Goal: Task Accomplishment & Management: Use online tool/utility

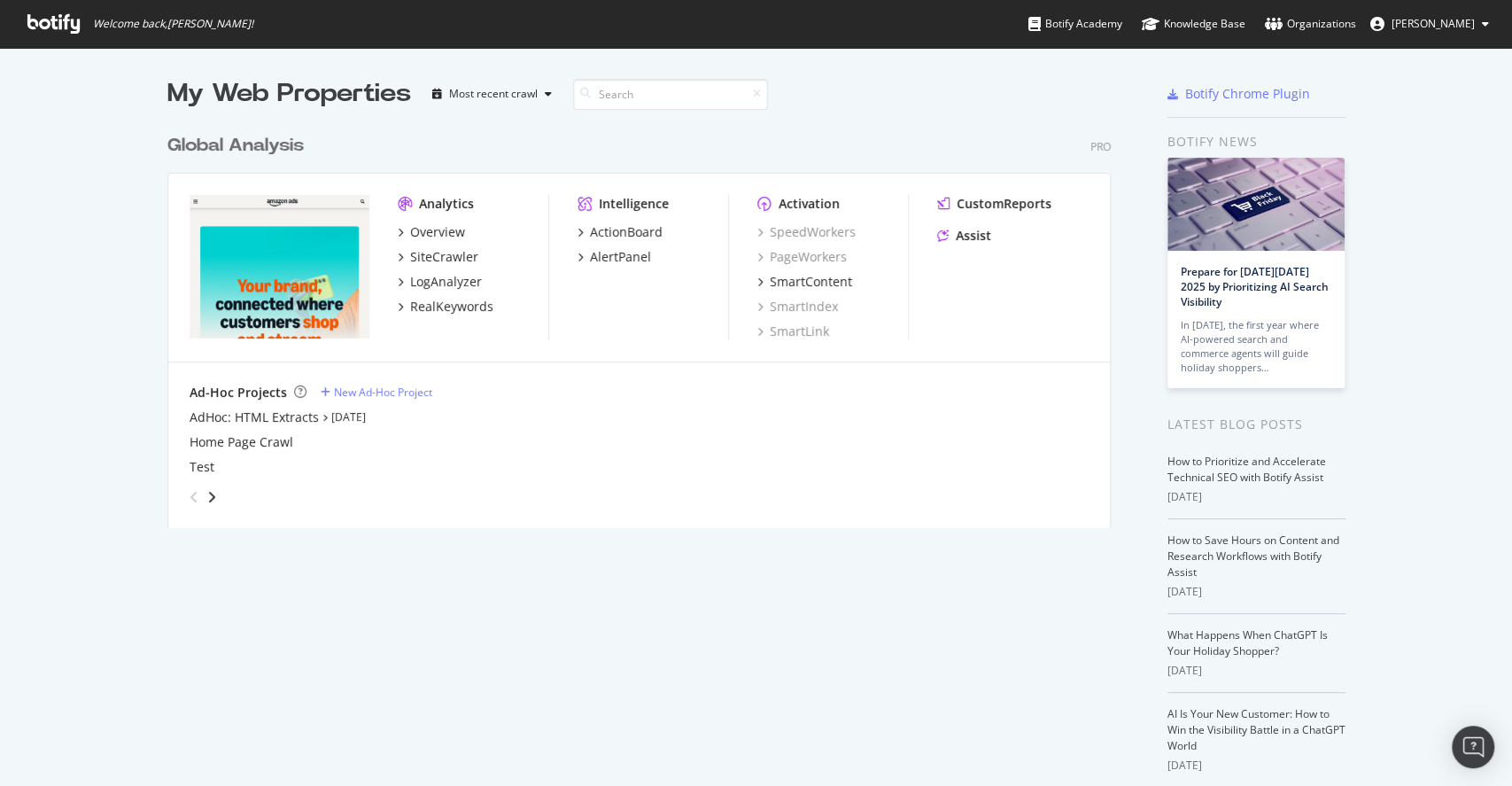
scroll to position [768, 1475]
click at [426, 240] on div "Overview" at bounding box center [437, 232] width 55 height 18
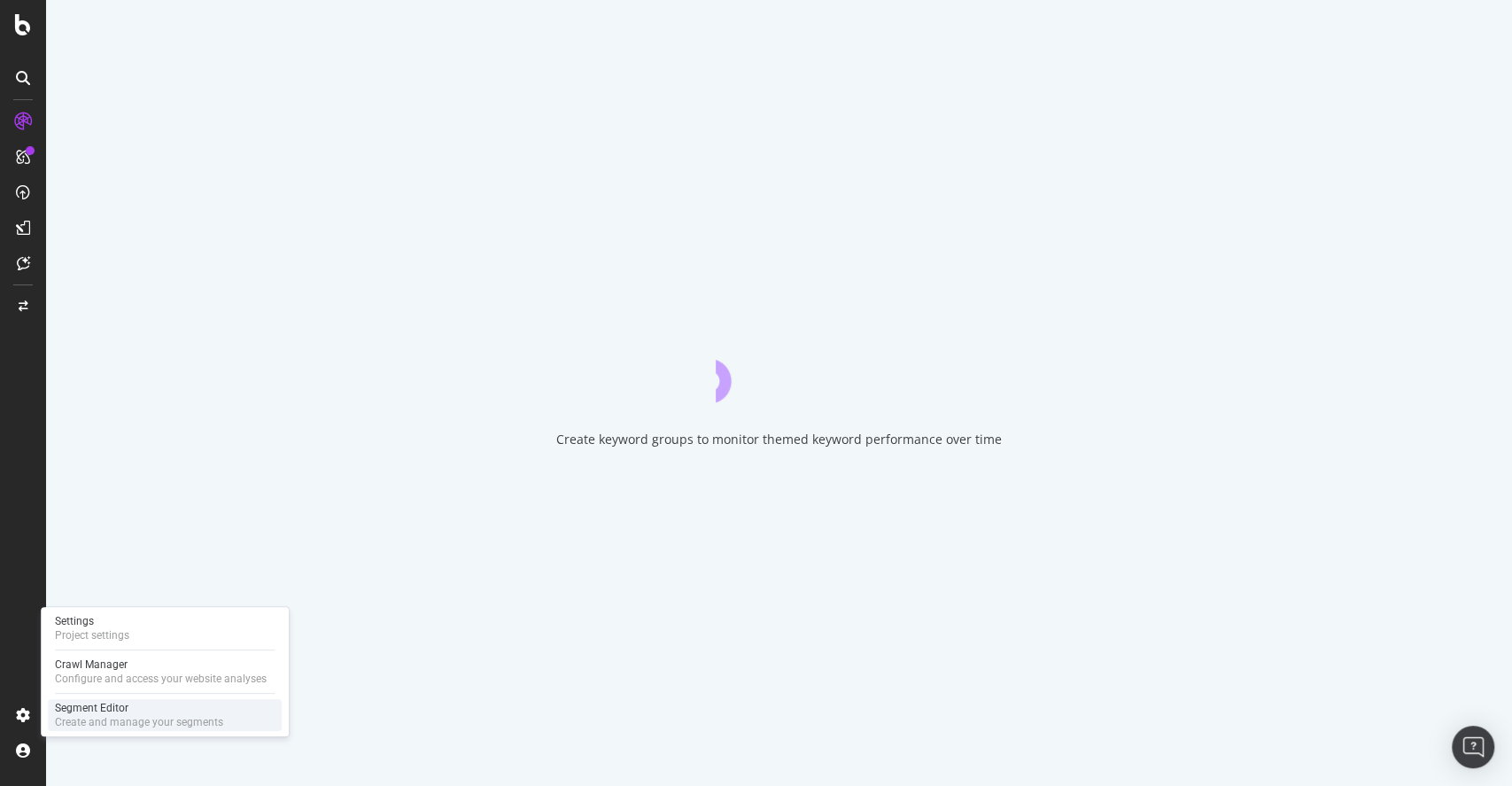
click at [67, 707] on div "Segment Editor" at bounding box center [138, 709] width 168 height 14
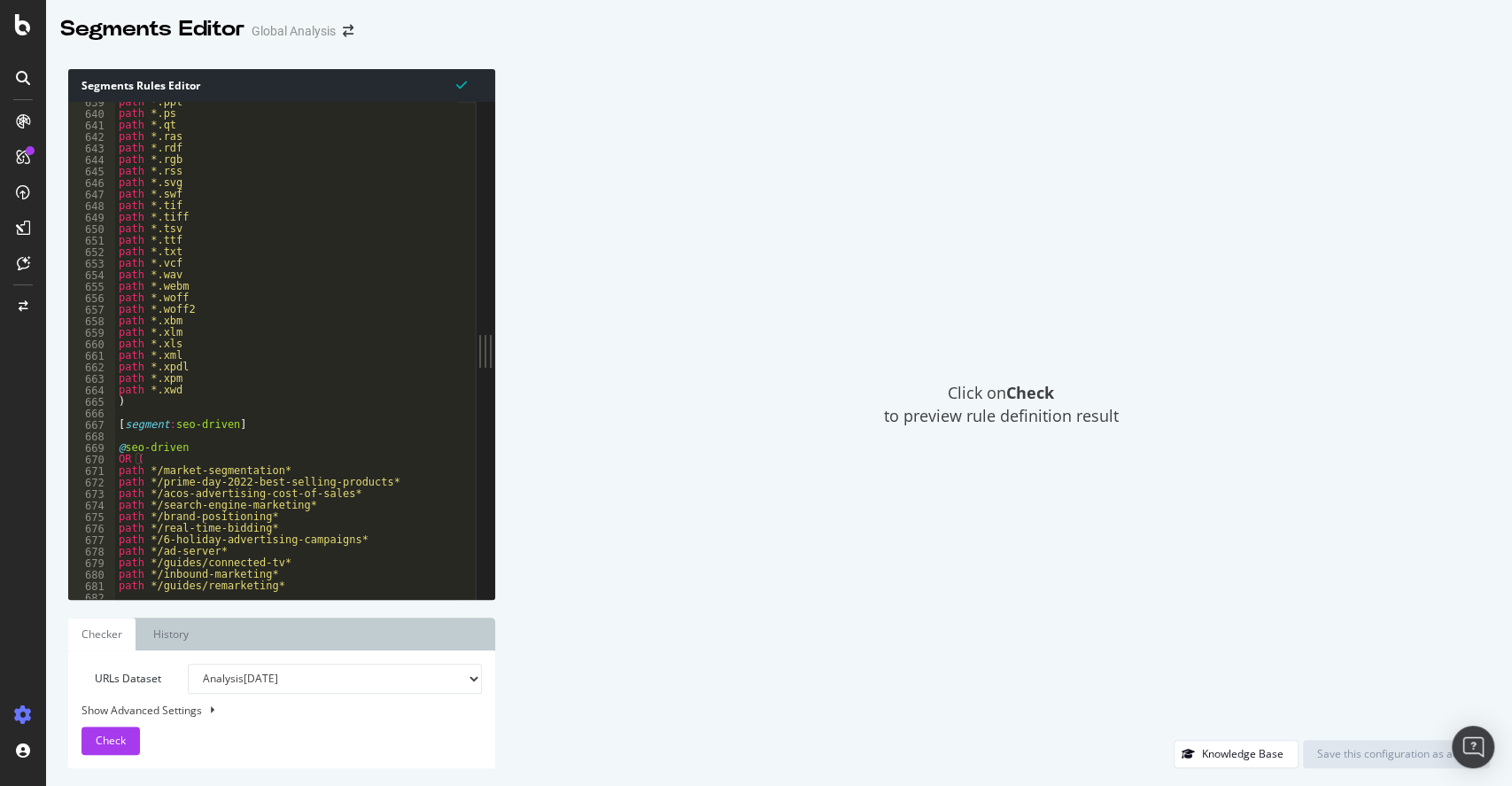
scroll to position [9255, 0]
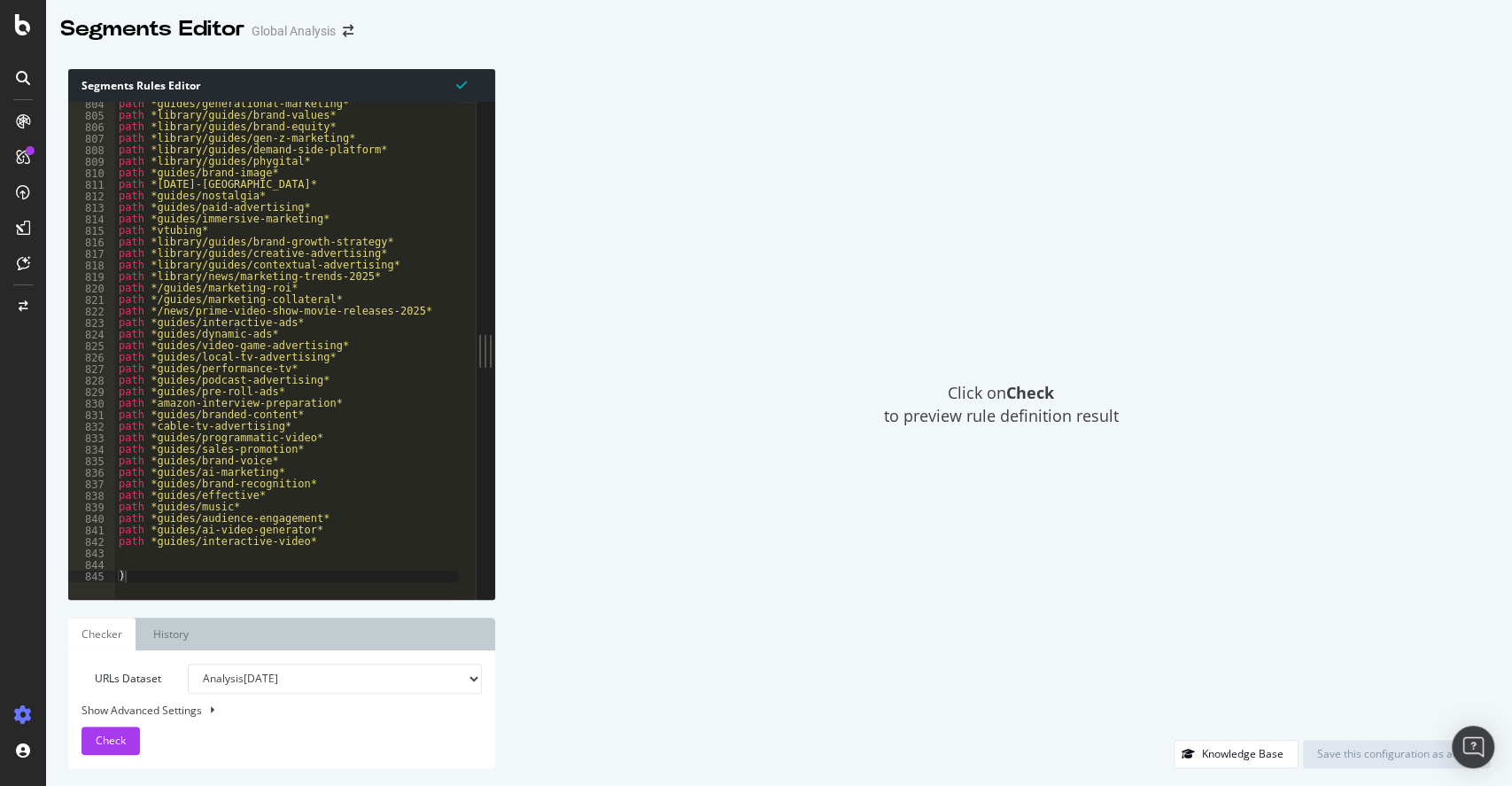
type textarea "path *guides/interactive-video*"
click at [333, 547] on div "path *guides/generational-marketing* path *library/guides/brand-values* path *l…" at bounding box center [290, 350] width 351 height 504
drag, startPoint x: 218, startPoint y: 553, endPoint x: 76, endPoint y: 558, distance: 142.1
click at [76, 558] on div "path *guides/ 804 805 806 807 808 809 810 811 812 813 814 815 816 817 818 819 8…" at bounding box center [271, 350] width 407 height 497
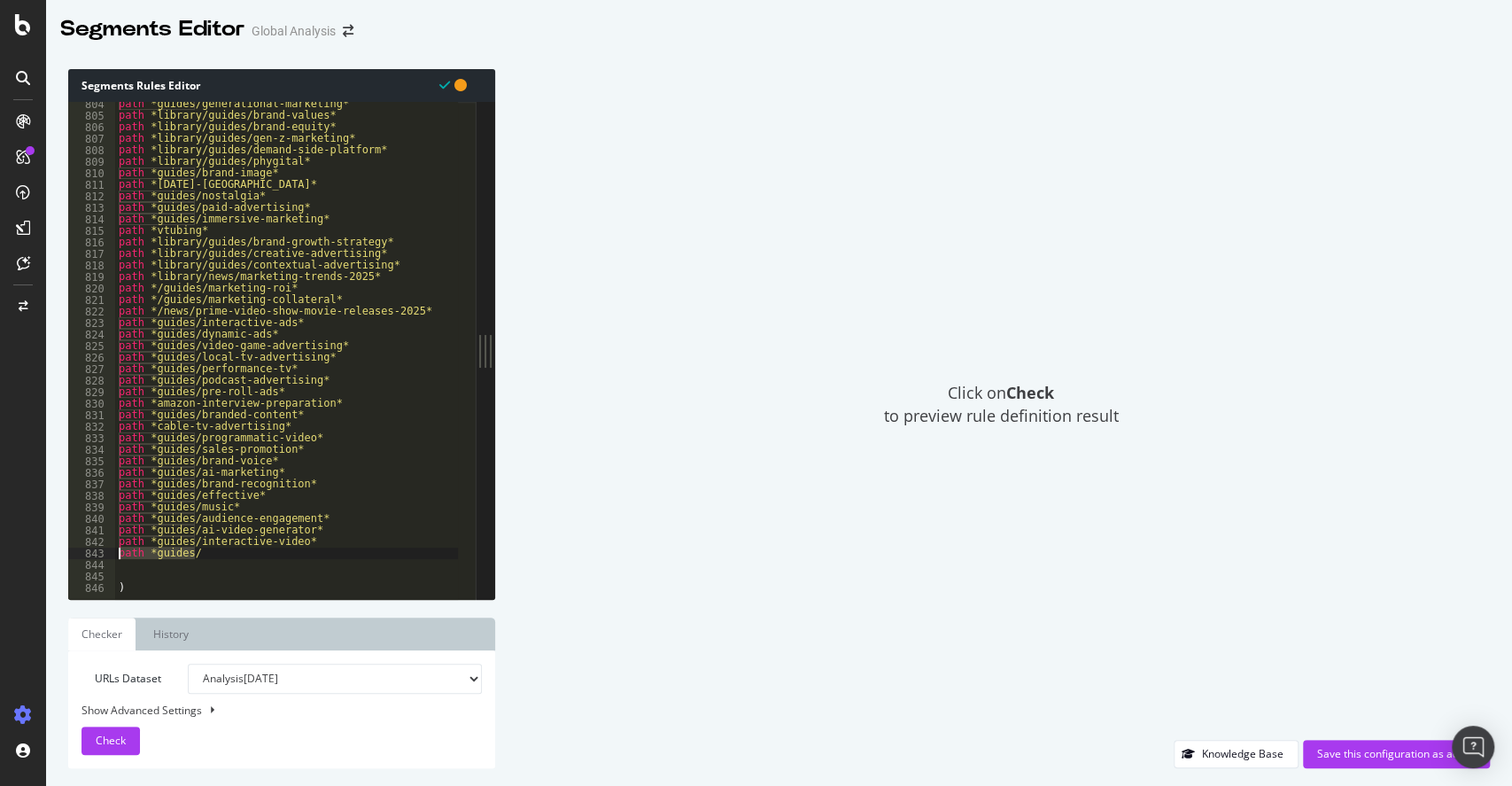
click at [237, 551] on div "path *guides/generational-marketing* path *library/guides/brand-values* path *l…" at bounding box center [286, 350] width 342 height 497
type textarea "path *guides/keyword-targeting*"
paste textarea "path *guides/"
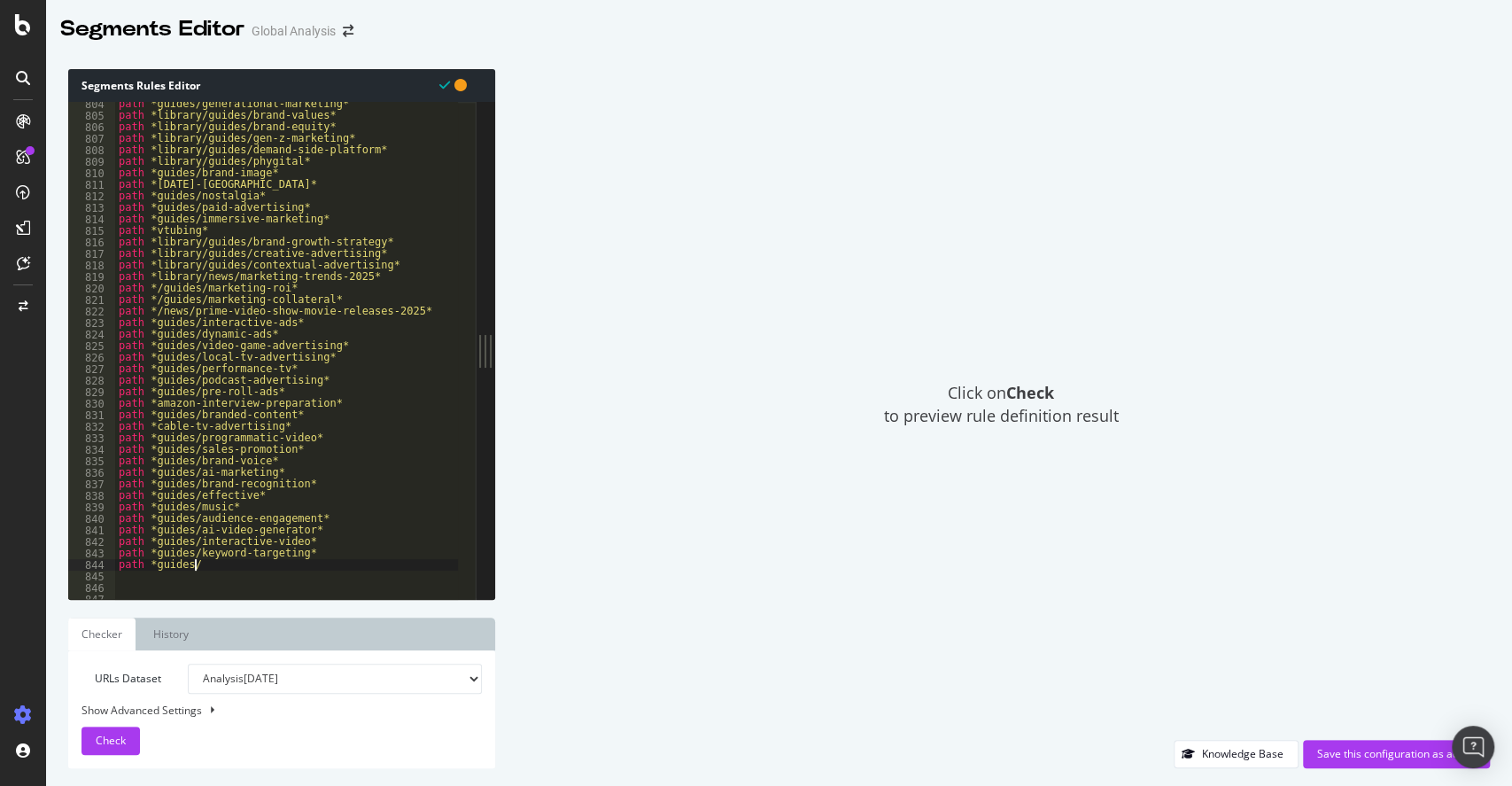
scroll to position [0, 5]
type textarea "path *guides/in-stream-ads*"
paste textarea "path *guides/"
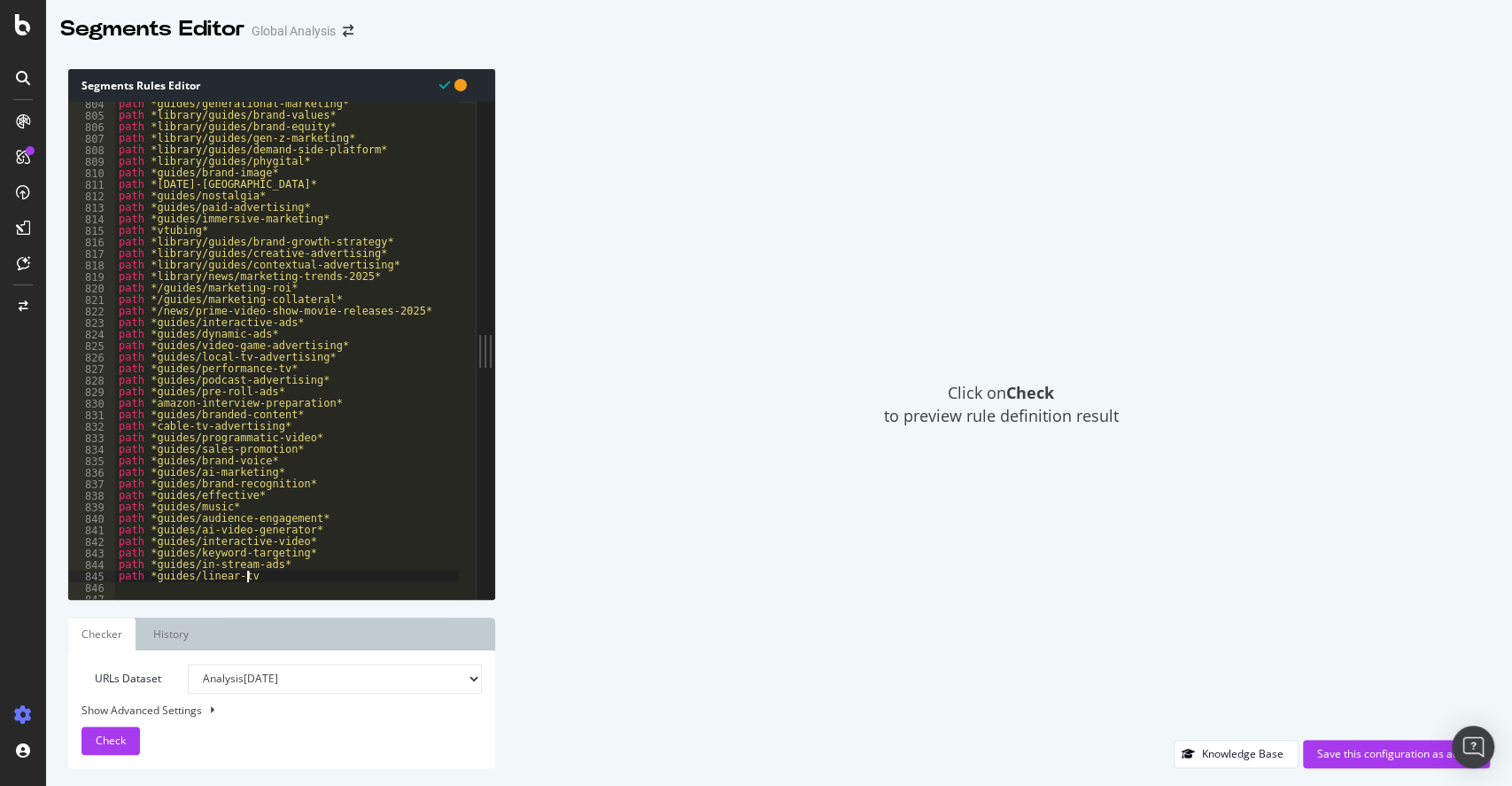
type textarea "path *guides/linear-tv*"
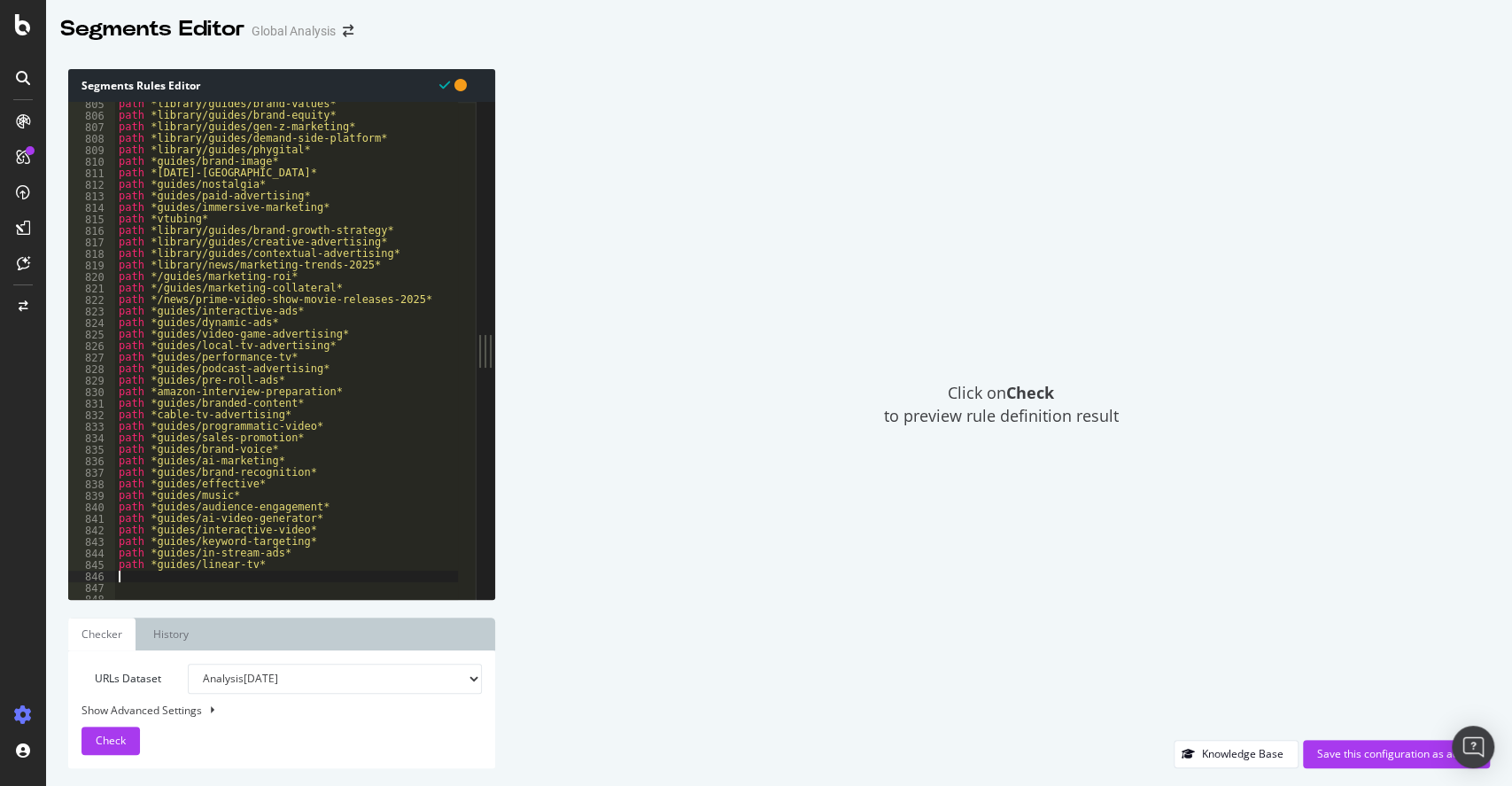
scroll to position [0, 0]
paste textarea "path *guides/"
type textarea "path *guides/brand-engagement*"
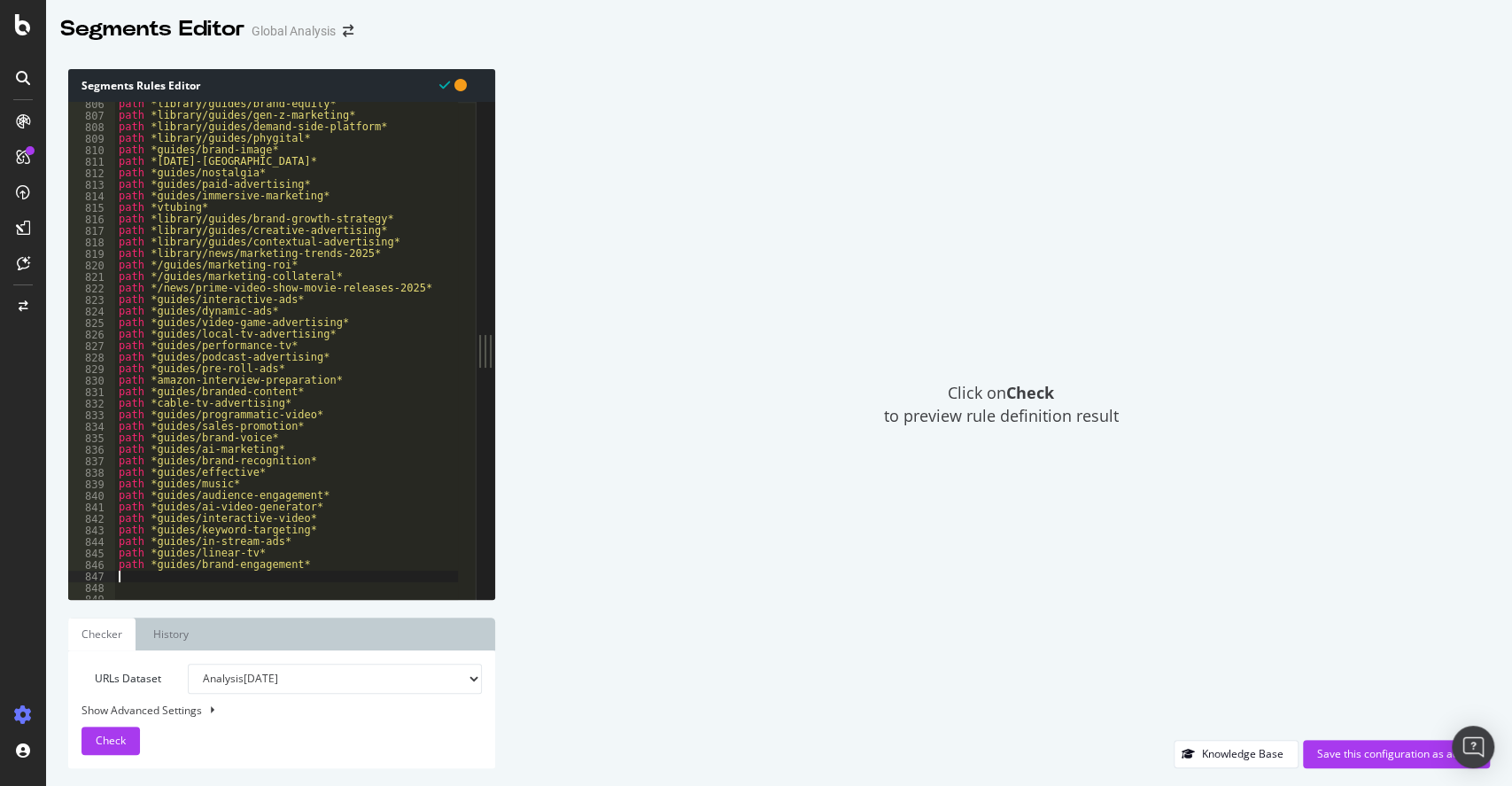
paste textarea "path *guides/"
type textarea "path *guides/value-based*"
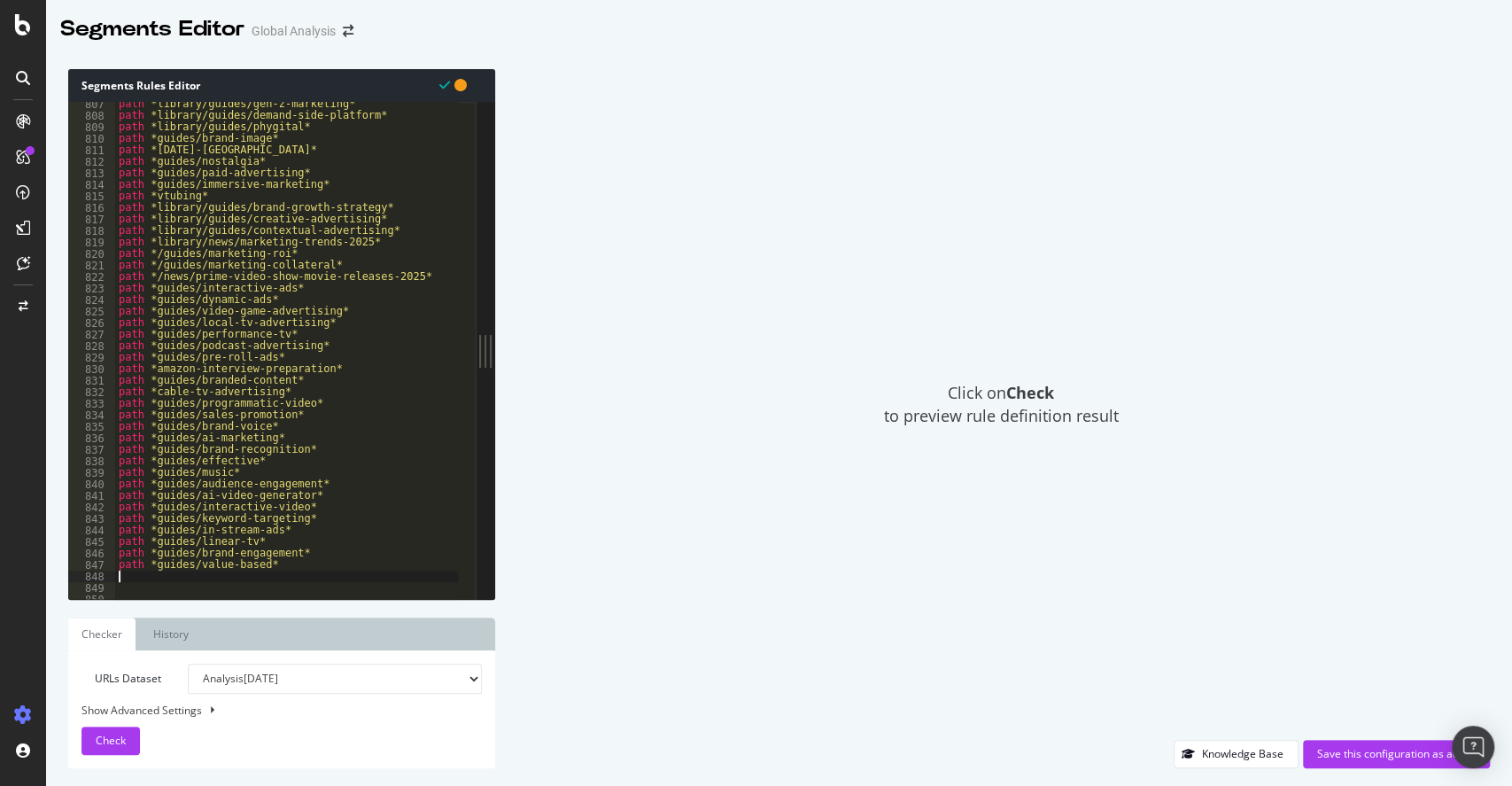
scroll to position [0, 0]
paste textarea "path *guides/"
type textarea "path *guides/relevant-ads*"
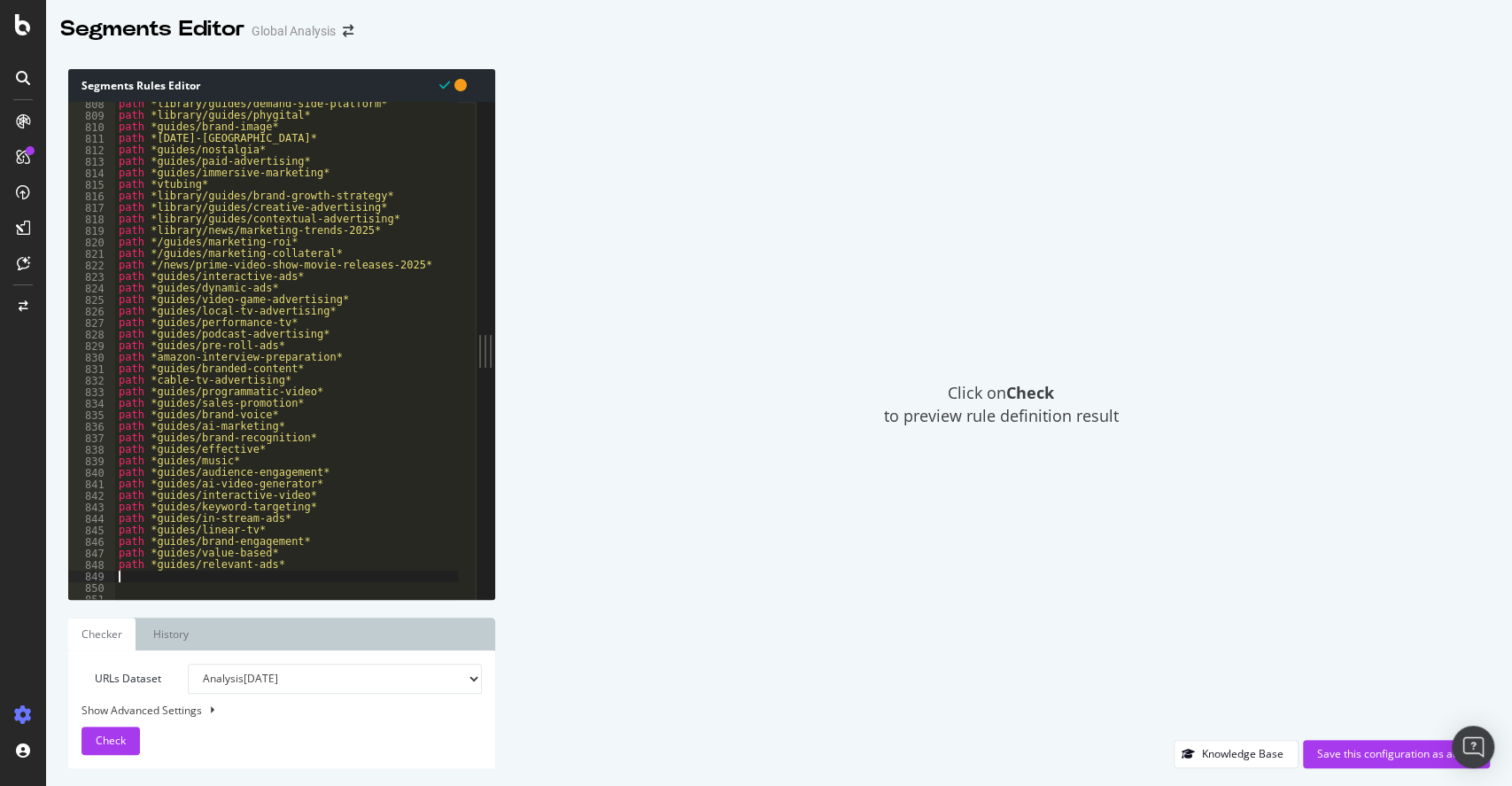
scroll to position [9302, 0]
paste textarea "path *guides/"
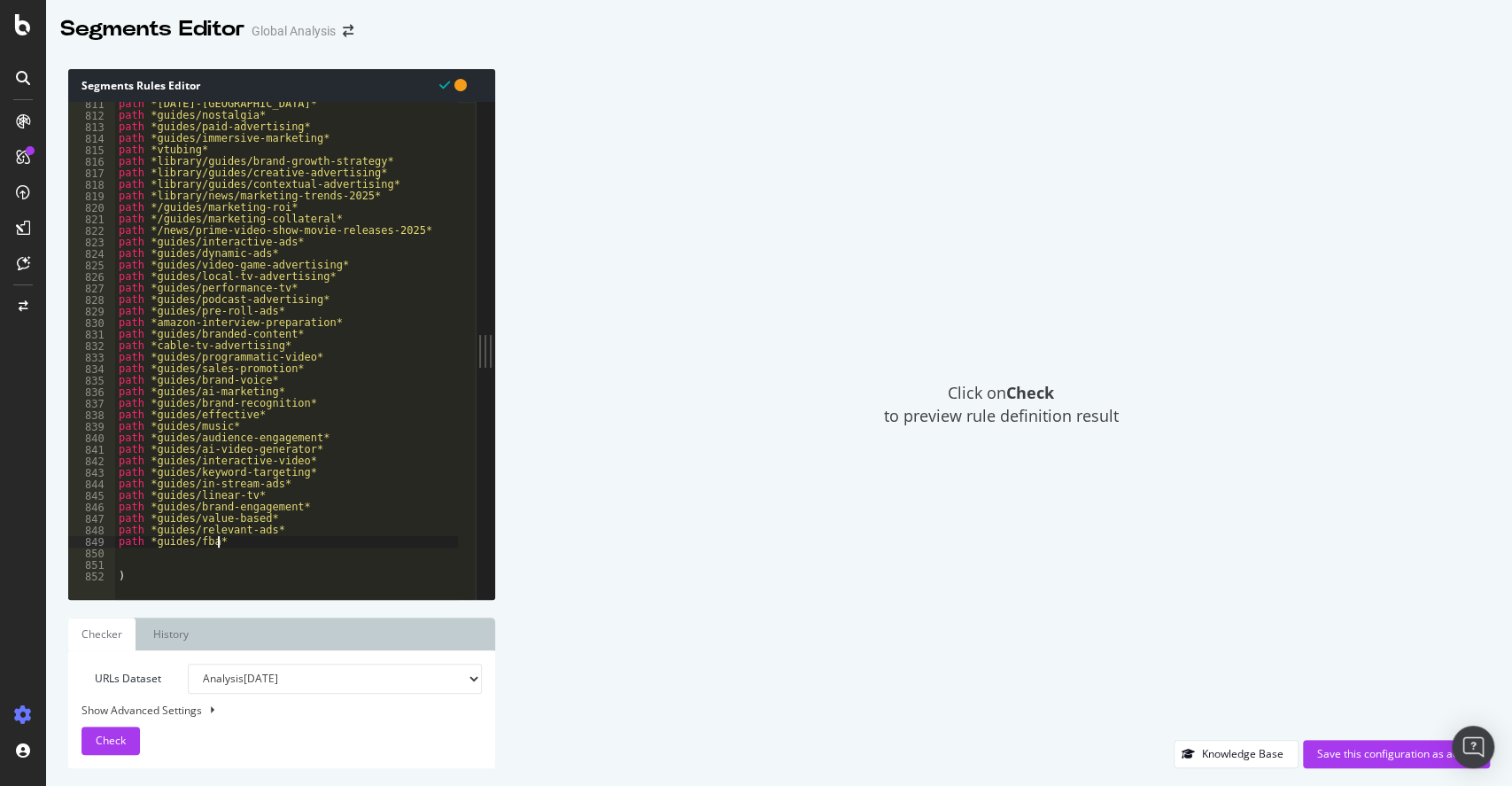
scroll to position [9337, 0]
type textarea "path *guides/fba*"
click at [126, 741] on button "Check" at bounding box center [111, 741] width 58 height 29
click at [1381, 763] on div "Save this configuration as active" at bounding box center [1397, 755] width 158 height 27
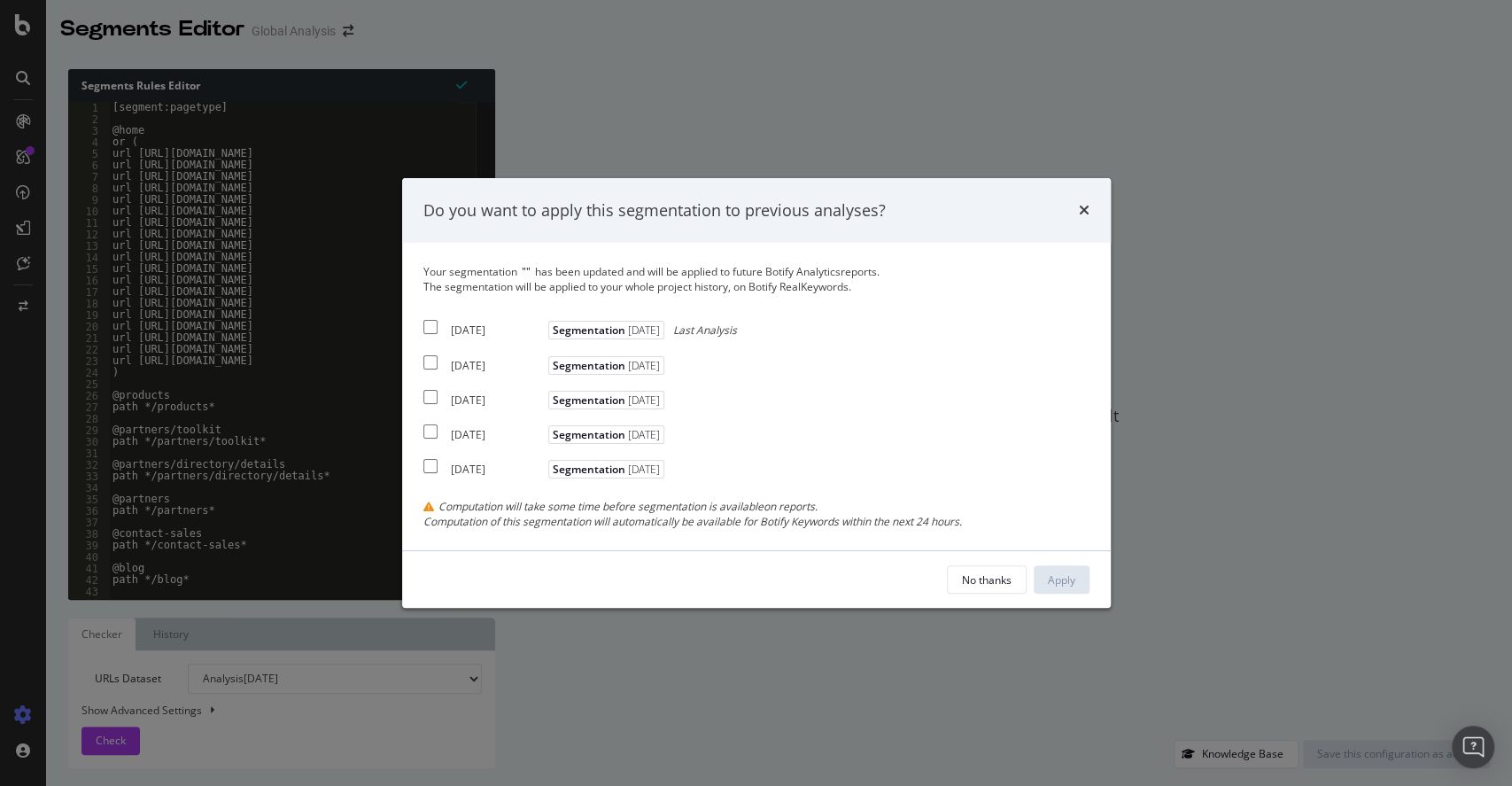
drag, startPoint x: 434, startPoint y: 330, endPoint x: 425, endPoint y: 321, distance: 12.7
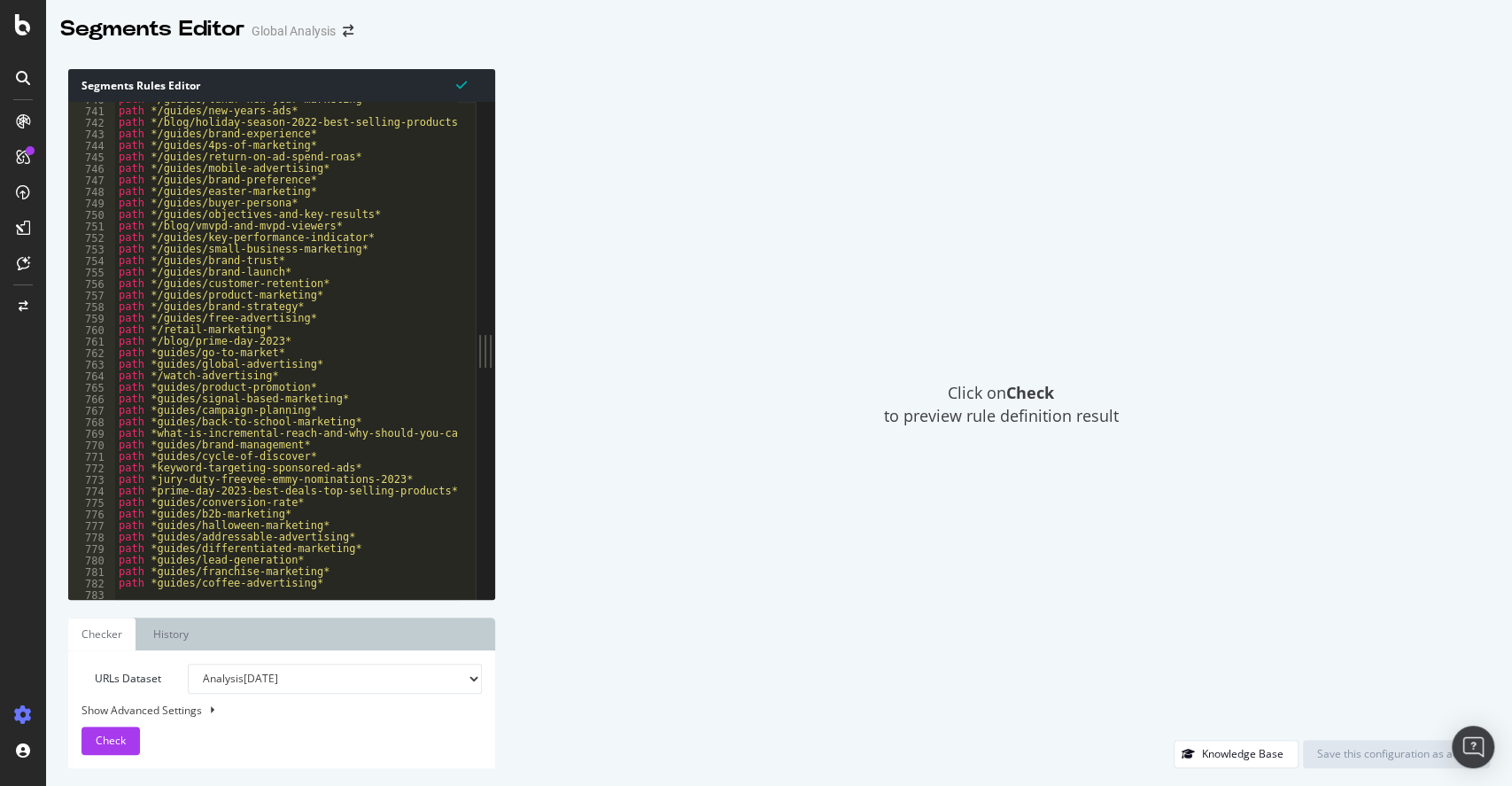
scroll to position [9337, 0]
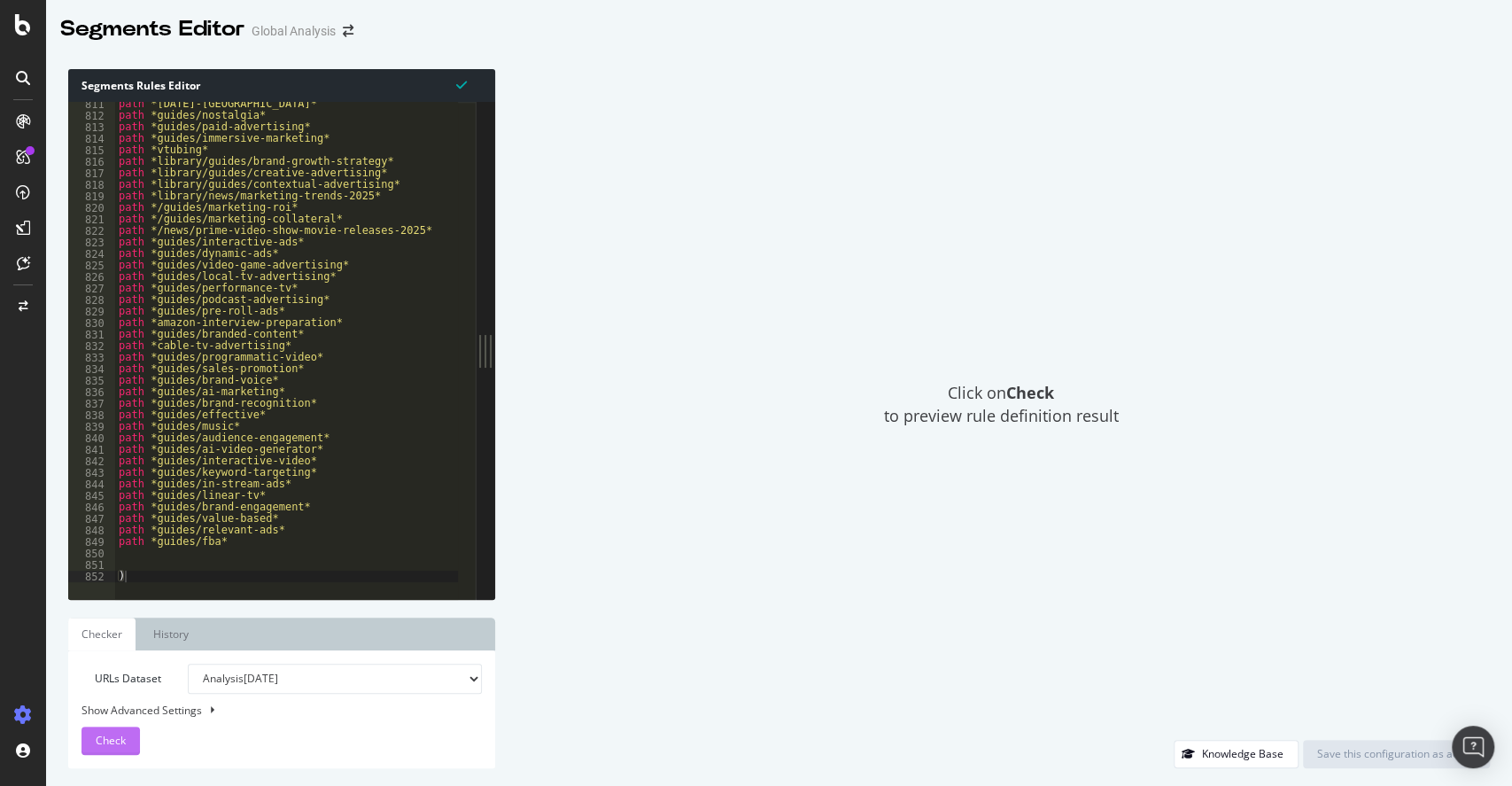
click at [128, 737] on button "Check" at bounding box center [111, 741] width 58 height 29
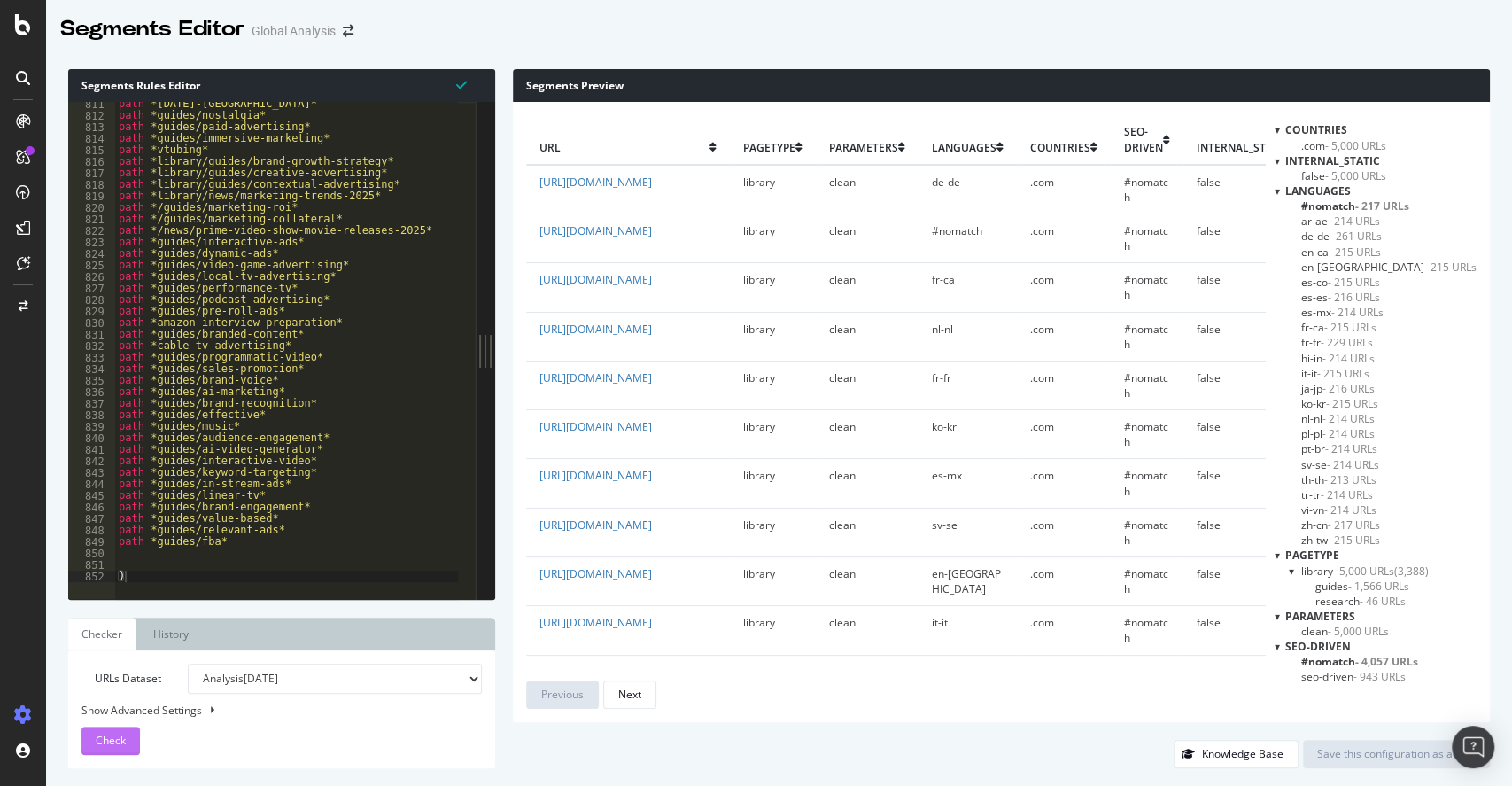
click at [127, 737] on button "Check" at bounding box center [111, 741] width 58 height 29
